Goal: Find specific page/section: Find specific page/section

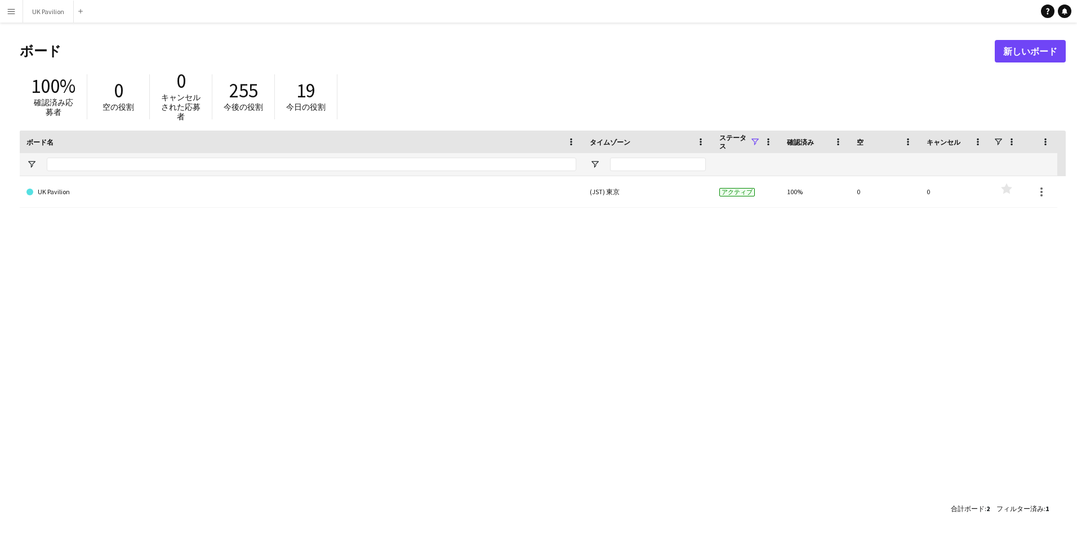
click at [11, 11] on app-icon "メニュー" at bounding box center [11, 11] width 9 height 9
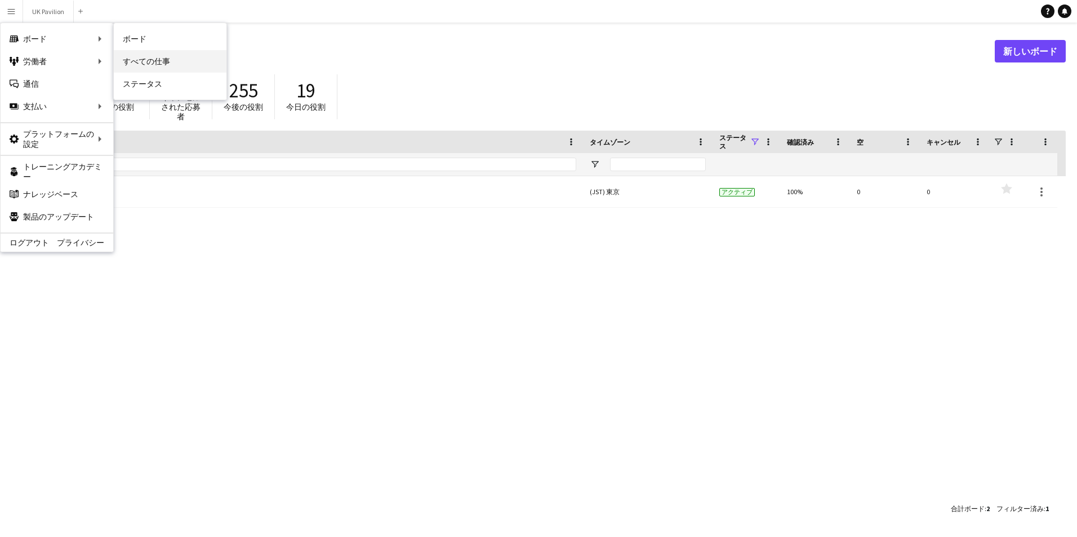
click at [152, 63] on link "すべての仕事" at bounding box center [170, 61] width 113 height 23
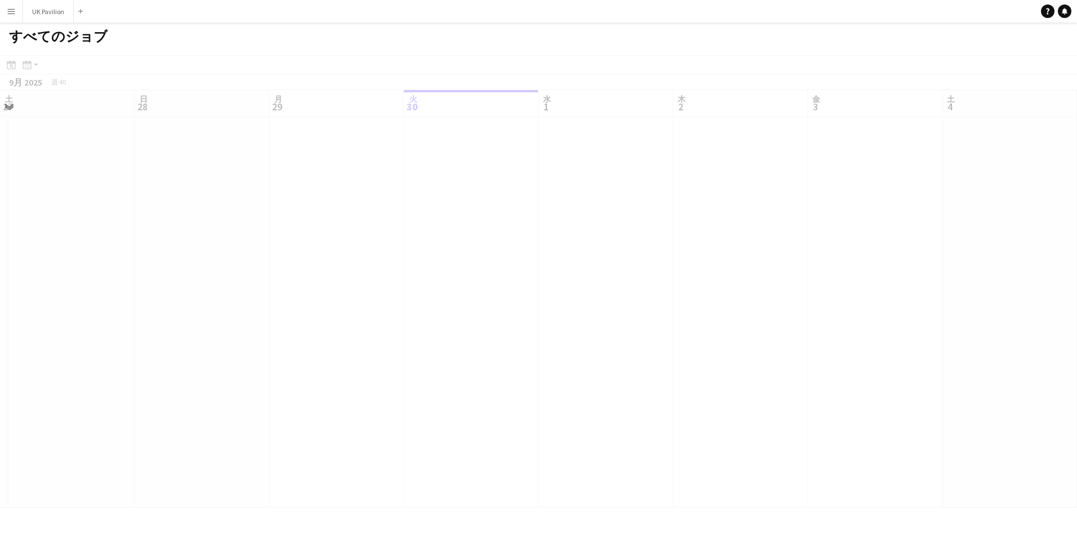
scroll to position [0, 269]
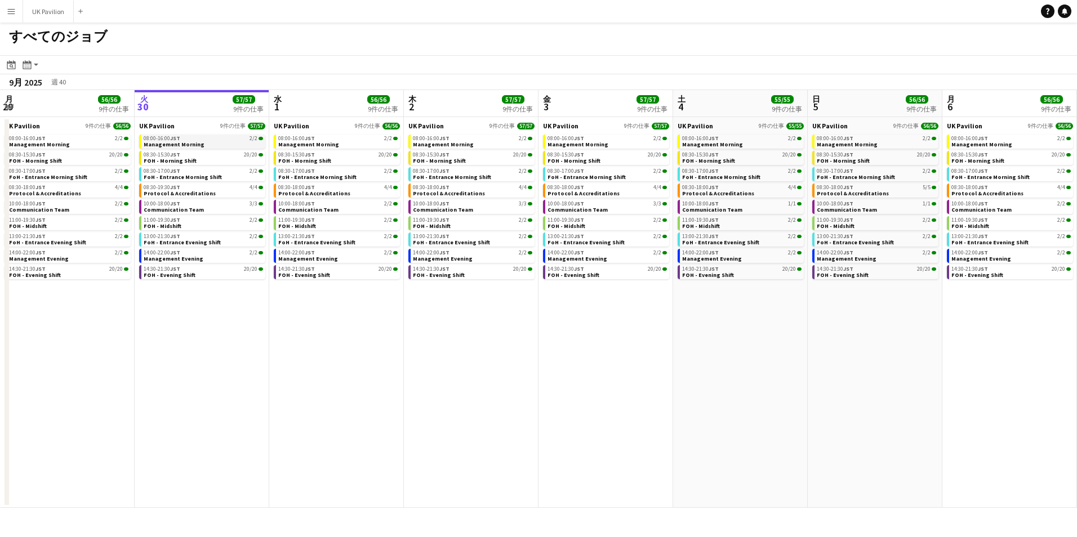
click at [180, 140] on span "JST" at bounding box center [175, 138] width 10 height 7
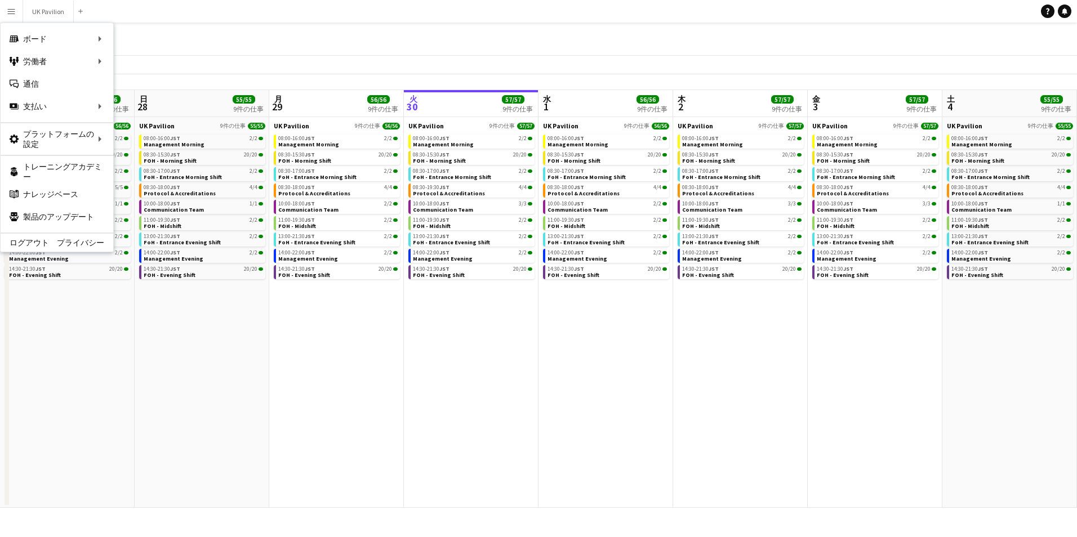
scroll to position [0, 269]
click at [145, 68] on link "私の人材" at bounding box center [170, 61] width 113 height 23
